Goal: Task Accomplishment & Management: Use online tool/utility

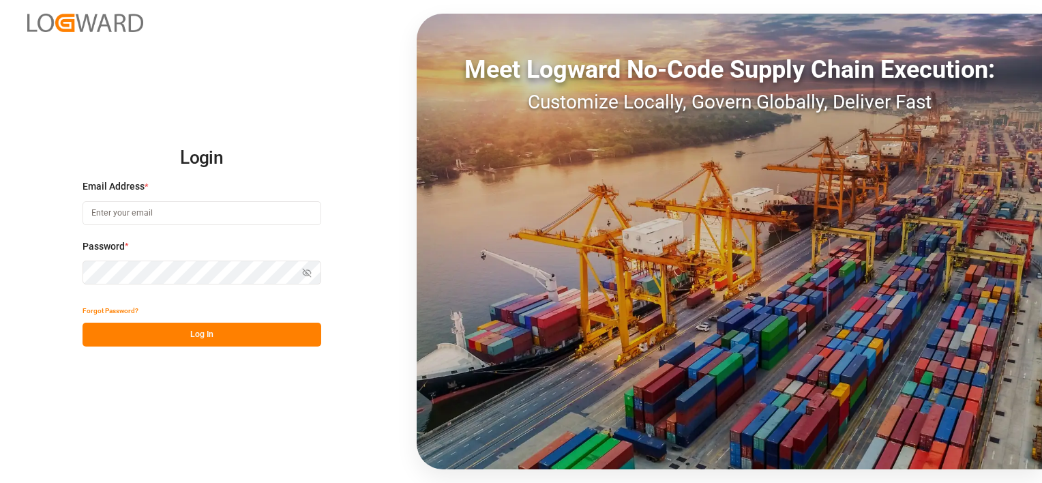
click at [177, 208] on input at bounding box center [201, 213] width 239 height 24
type input "[EMAIL_ADDRESS][PERSON_NAME][DOMAIN_NAME]"
click at [166, 338] on button "Log In" at bounding box center [201, 334] width 239 height 24
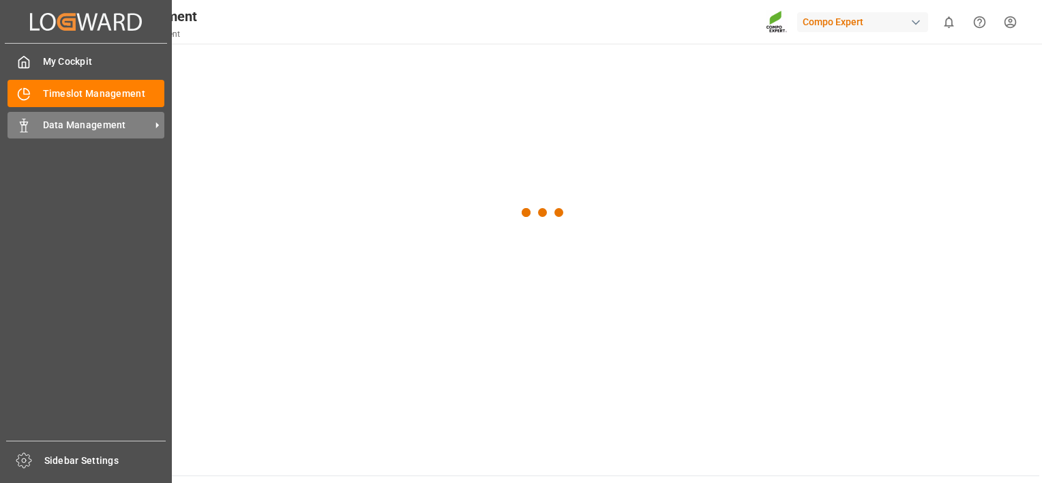
click at [52, 128] on span "Data Management" at bounding box center [97, 125] width 108 height 14
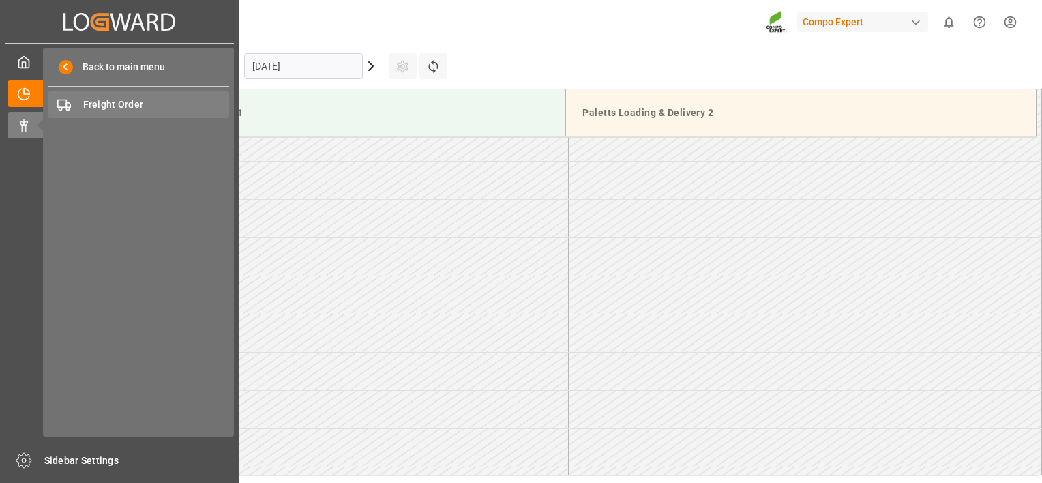
scroll to position [289, 0]
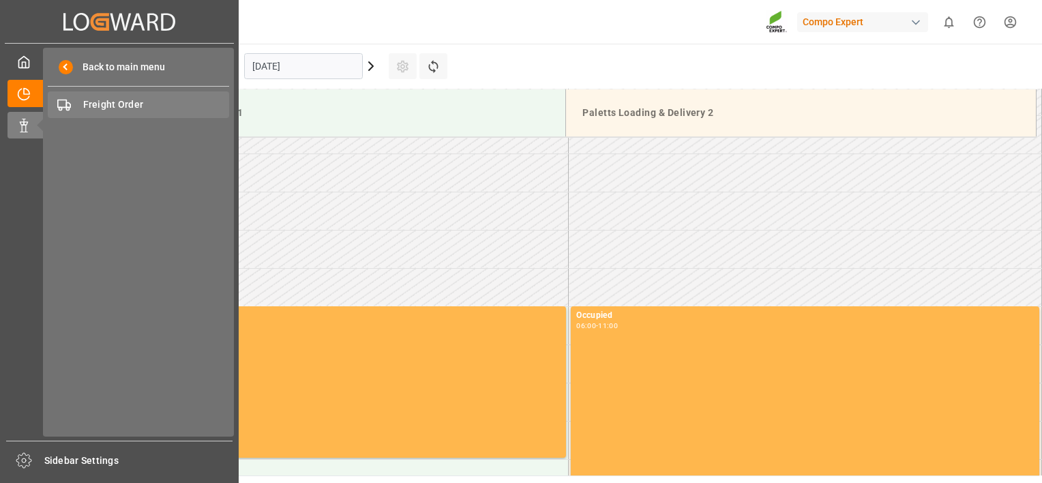
click at [112, 108] on span "Freight Order" at bounding box center [156, 104] width 147 height 14
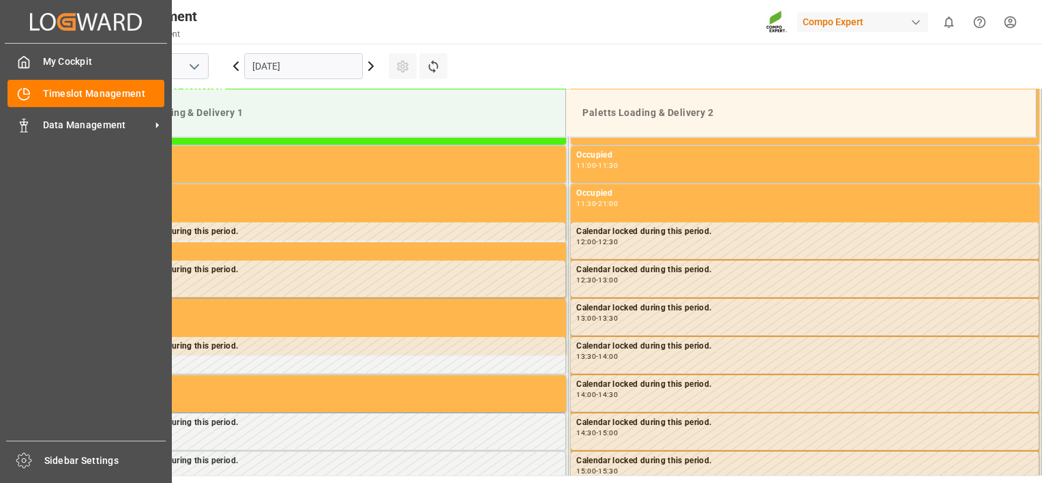
click at [82, 143] on div "My Cockpit My Cockpit Timeslot Management Timeslot Management Data Management D…" at bounding box center [86, 242] width 162 height 397
click at [99, 125] on span "Data Management" at bounding box center [97, 125] width 108 height 14
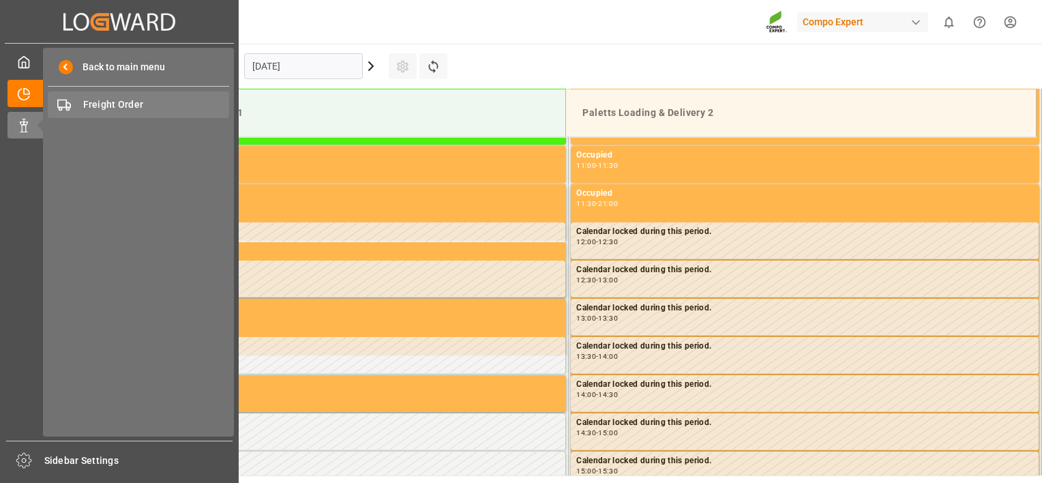
click at [123, 101] on span "Freight Order" at bounding box center [156, 104] width 147 height 14
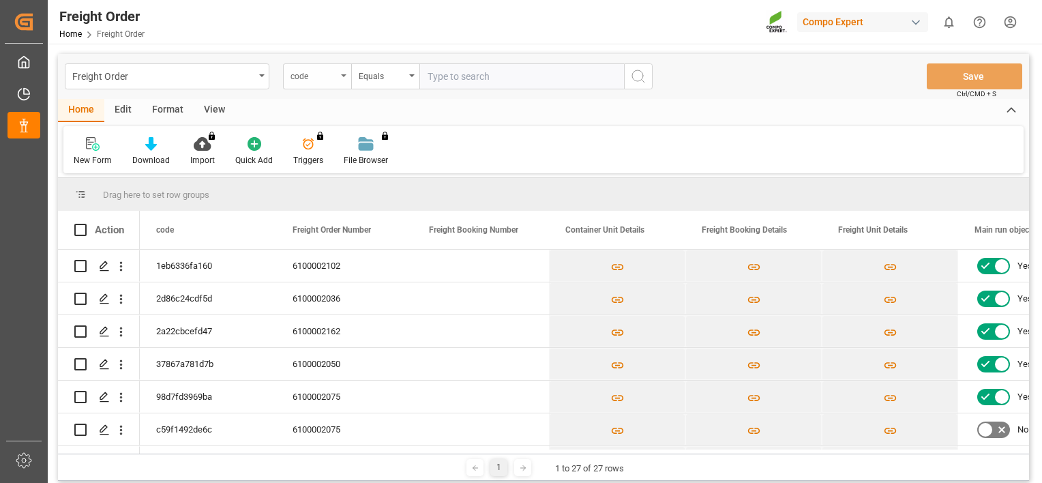
click at [322, 76] on div "code" at bounding box center [313, 75] width 46 height 16
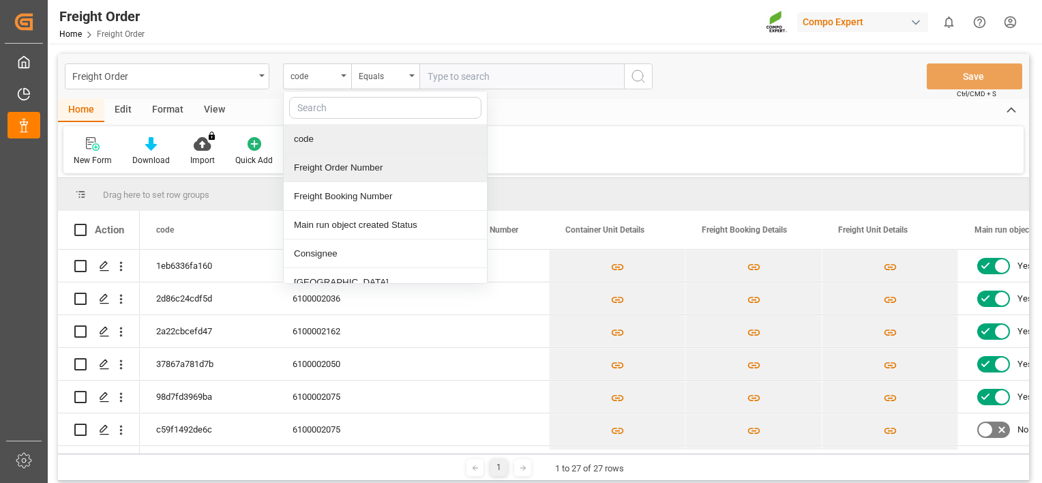
click at [328, 161] on div "Freight Order Number" at bounding box center [385, 167] width 203 height 29
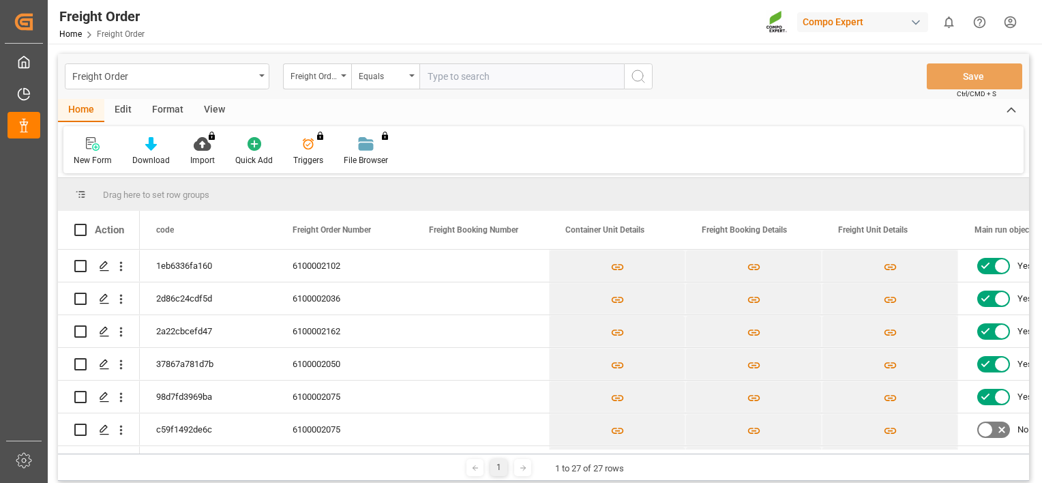
click at [458, 71] on input "text" at bounding box center [521, 76] width 204 height 26
paste input "6100002084"
type input "6100002084"
click at [634, 82] on icon "search button" at bounding box center [638, 76] width 16 height 16
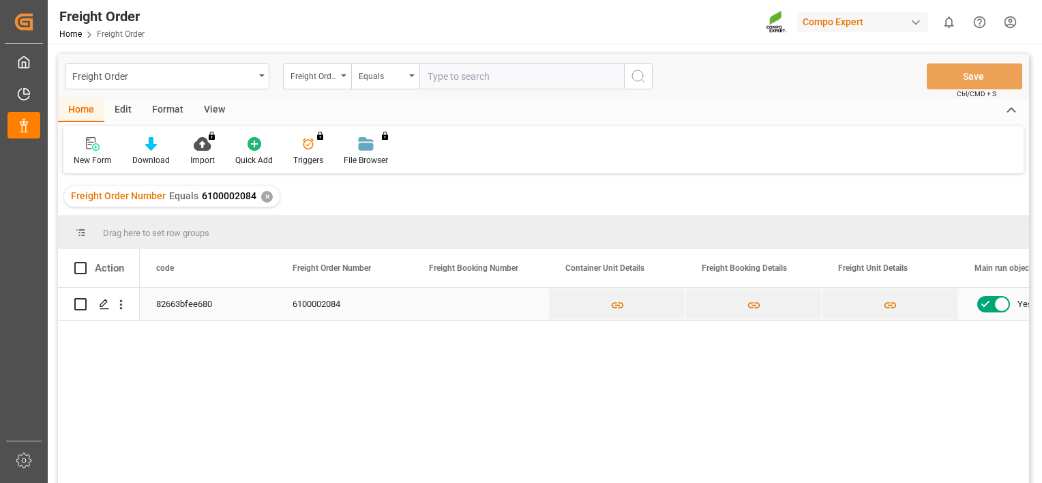
click at [77, 307] on input "Press Space to toggle row selection (unchecked)" at bounding box center [80, 304] width 12 height 12
checkbox input "true"
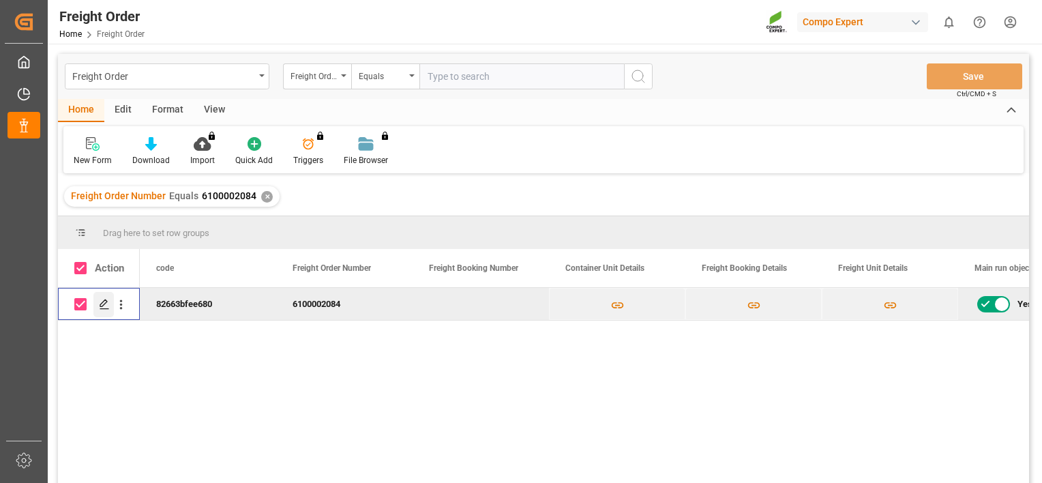
click at [106, 300] on icon "Press SPACE to deselect this row." at bounding box center [104, 304] width 11 height 11
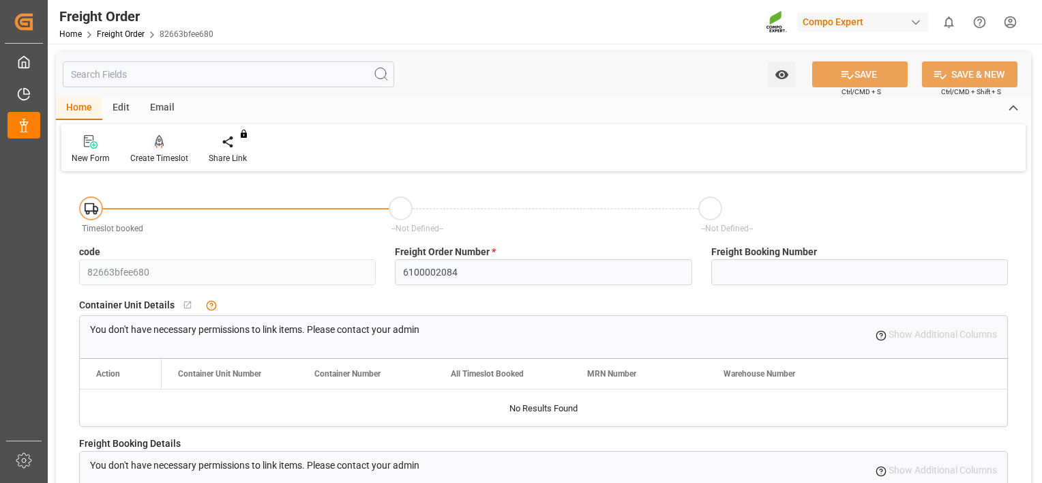
click at [151, 160] on div "Create Timeslot" at bounding box center [159, 158] width 58 height 12
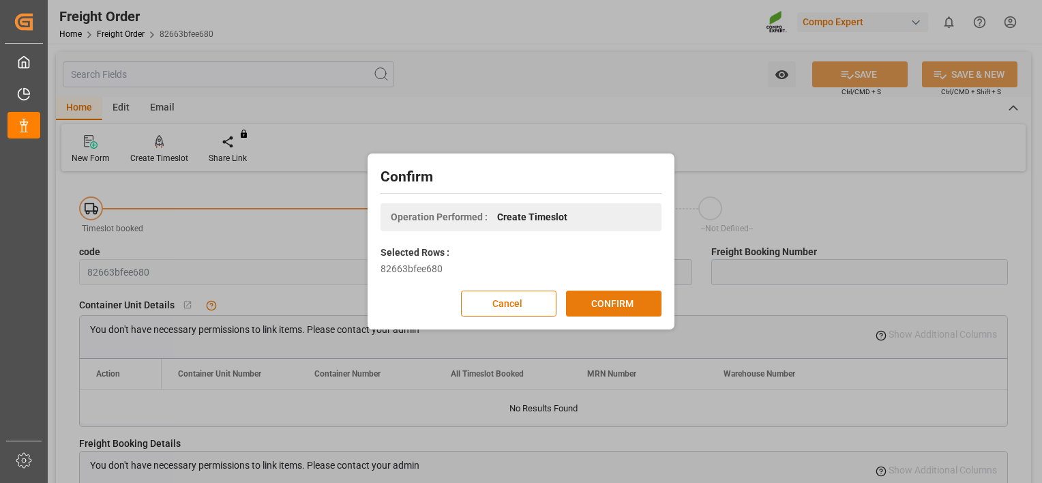
click at [621, 309] on button "CONFIRM" at bounding box center [613, 303] width 95 height 26
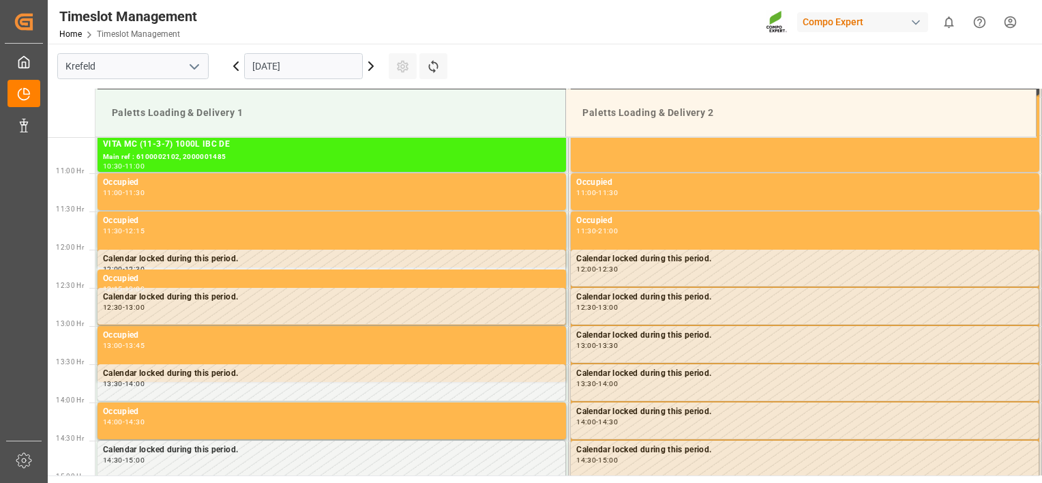
scroll to position [831, 0]
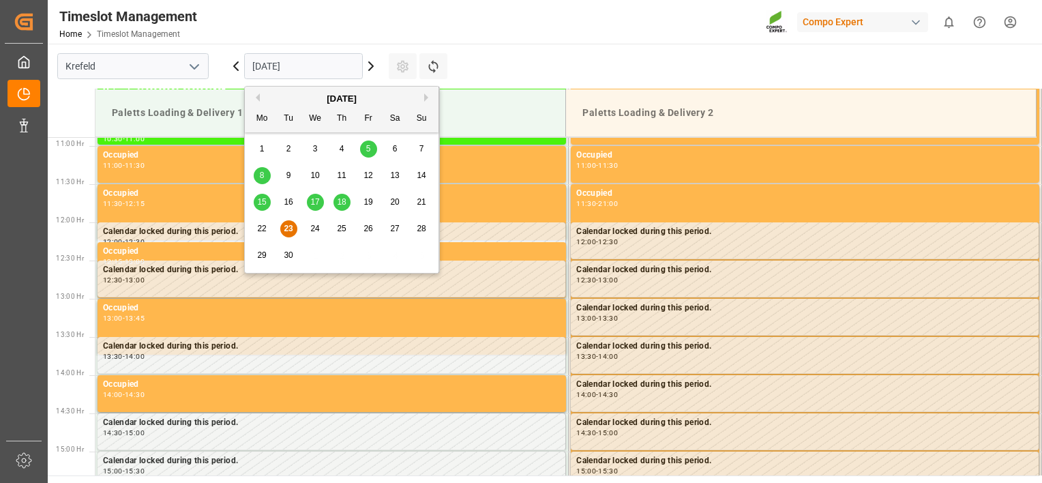
click at [361, 65] on input "[DATE]" at bounding box center [303, 66] width 119 height 26
click at [368, 66] on icon at bounding box center [371, 66] width 16 height 16
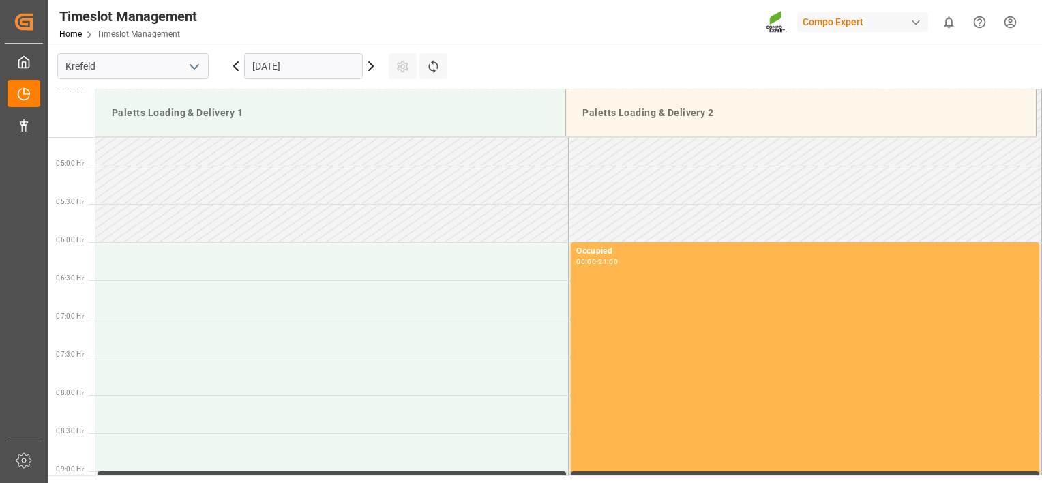
scroll to position [361, 0]
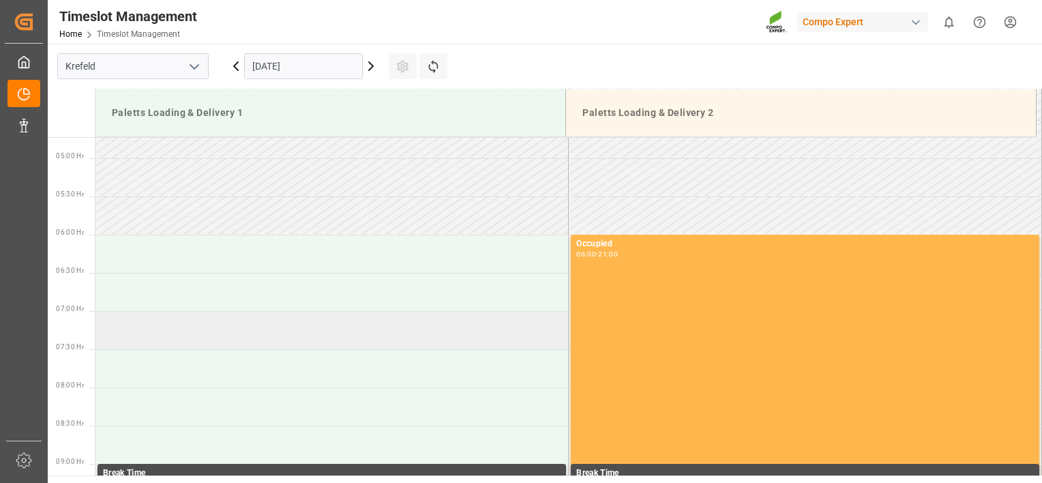
click at [258, 318] on td at bounding box center [331, 330] width 473 height 38
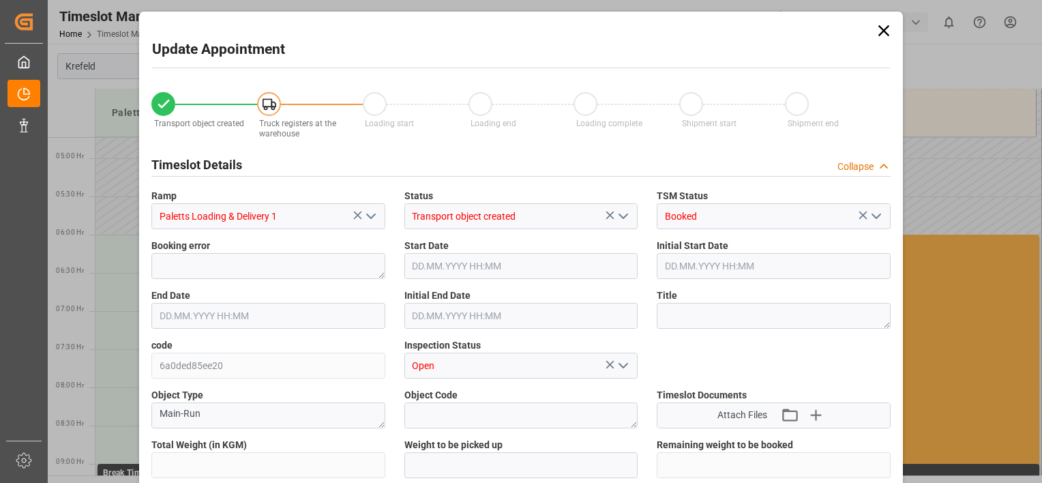
type input "10296"
type input "0"
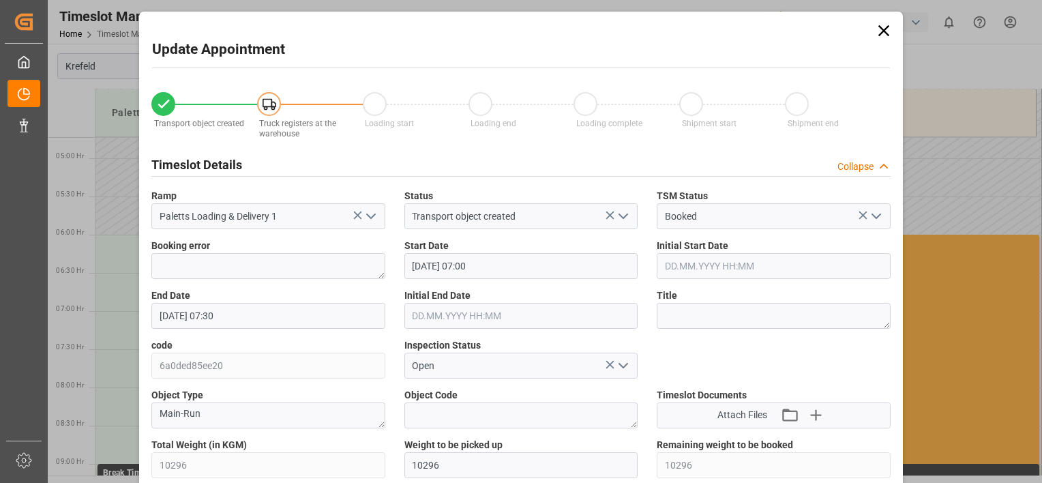
type input "[DATE] 07:00"
type input "[DATE] 07:30"
type input "[DATE] 15:21"
type input "[DATE] 10:25"
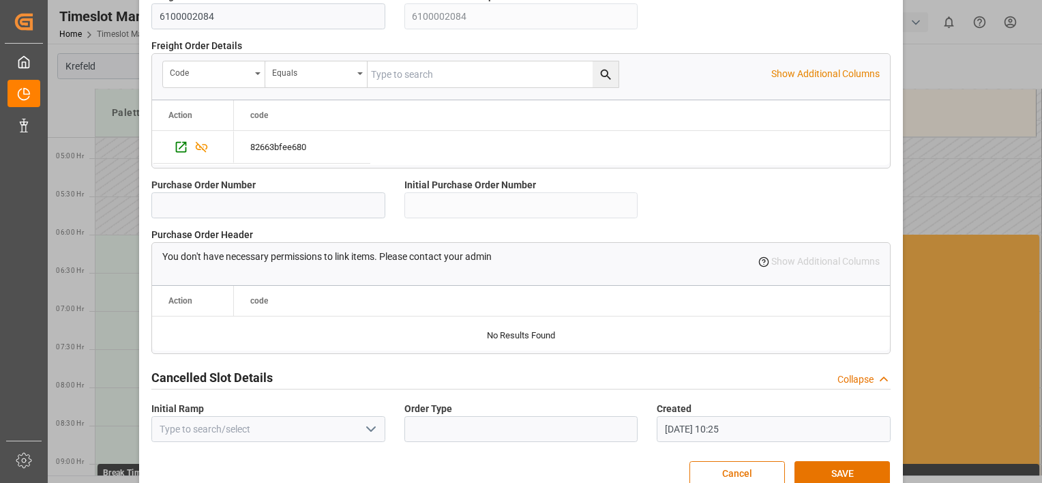
scroll to position [1311, 0]
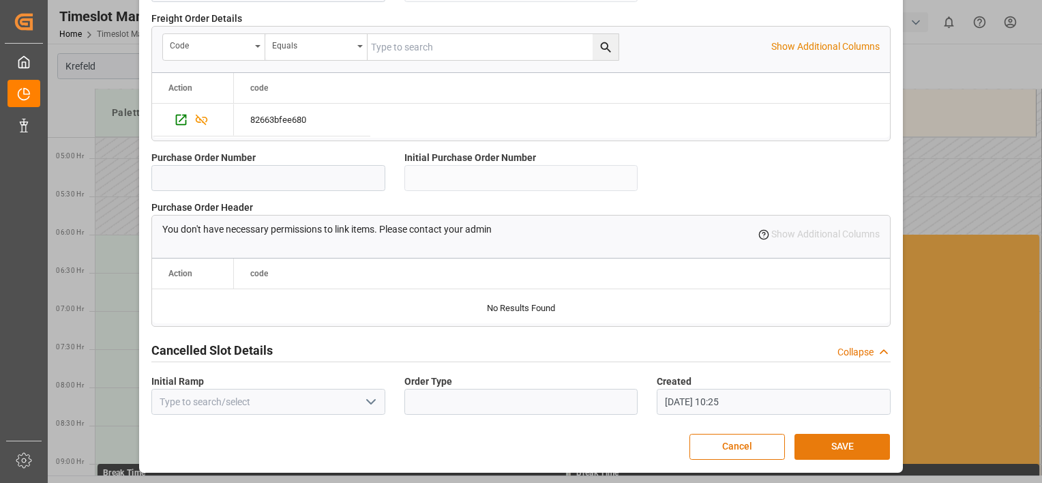
click at [825, 449] on button "SAVE" at bounding box center [841, 447] width 95 height 26
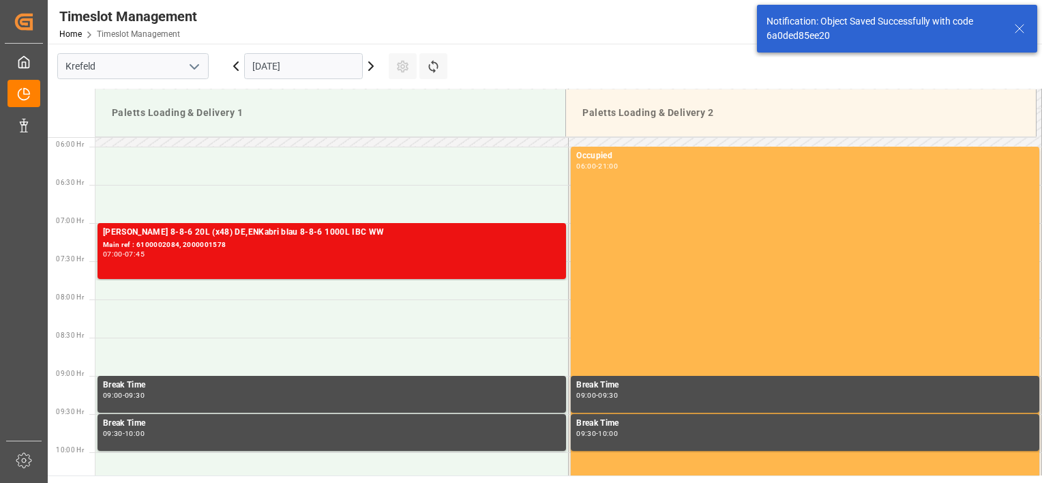
scroll to position [449, 0]
